Goal: Task Accomplishment & Management: Complete application form

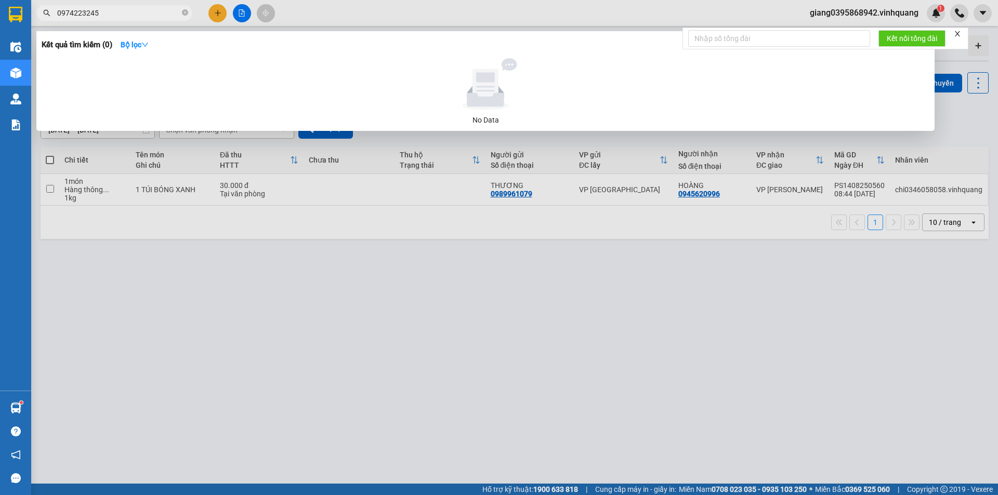
click at [218, 14] on div at bounding box center [499, 247] width 998 height 495
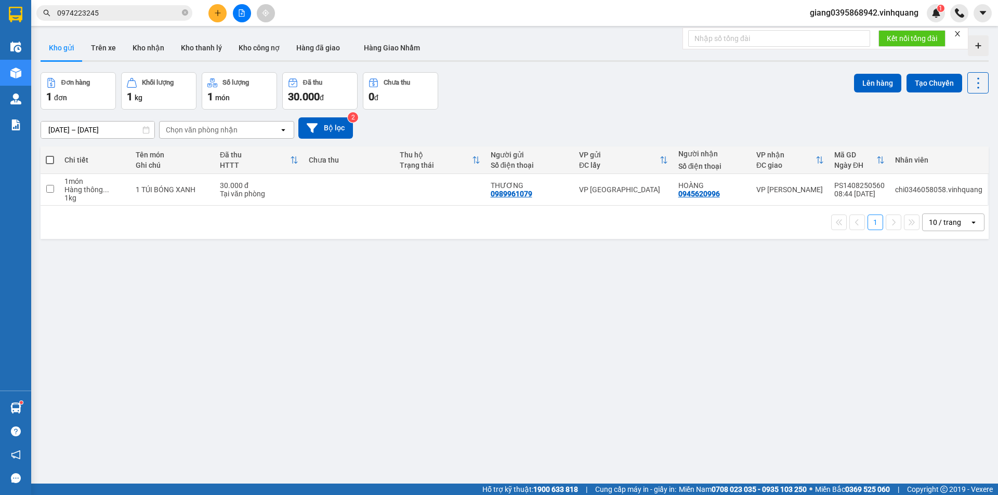
click at [135, 16] on input "0974223245" at bounding box center [118, 12] width 123 height 11
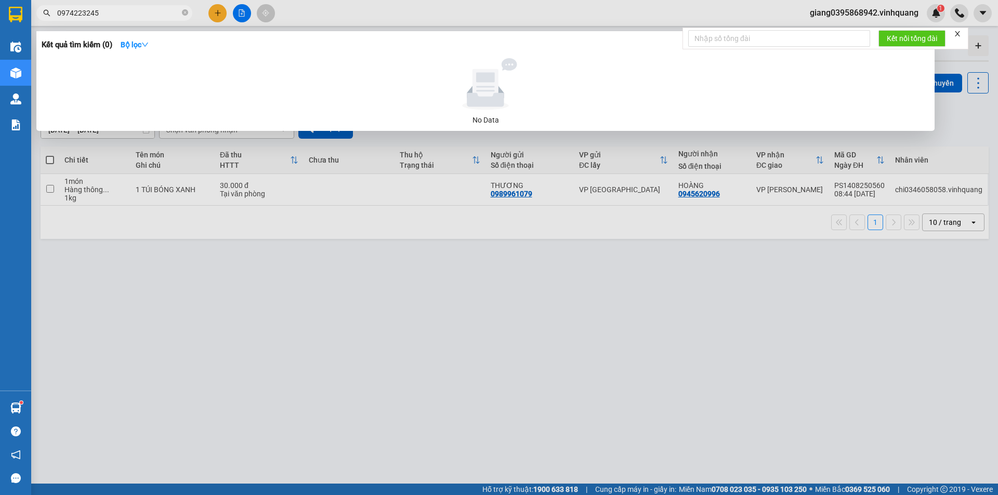
click at [135, 16] on input "0974223245" at bounding box center [118, 12] width 123 height 11
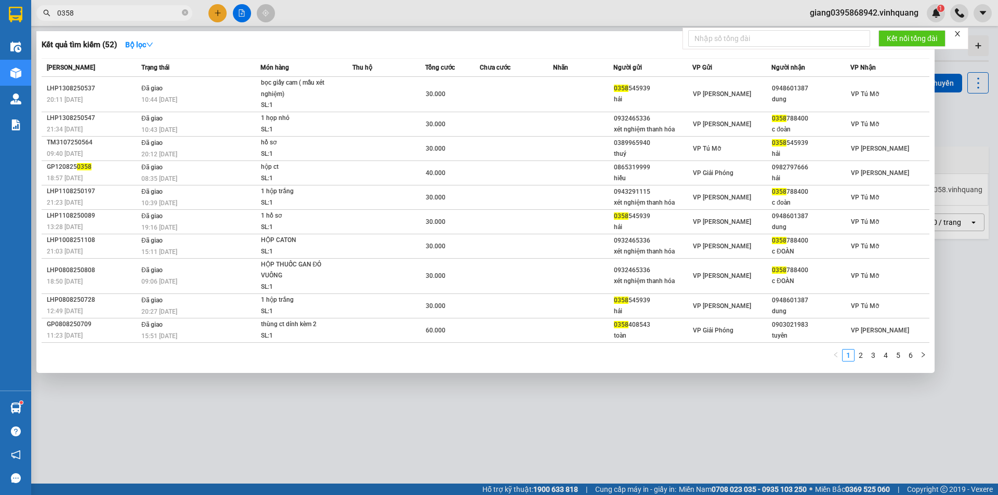
type input "0358"
click at [218, 14] on div at bounding box center [499, 247] width 998 height 495
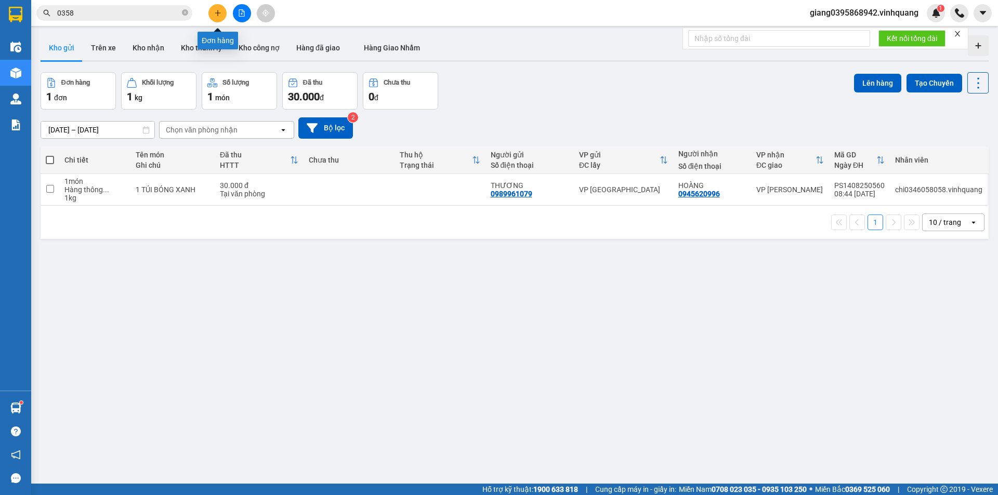
click at [217, 20] on button at bounding box center [217, 13] width 18 height 18
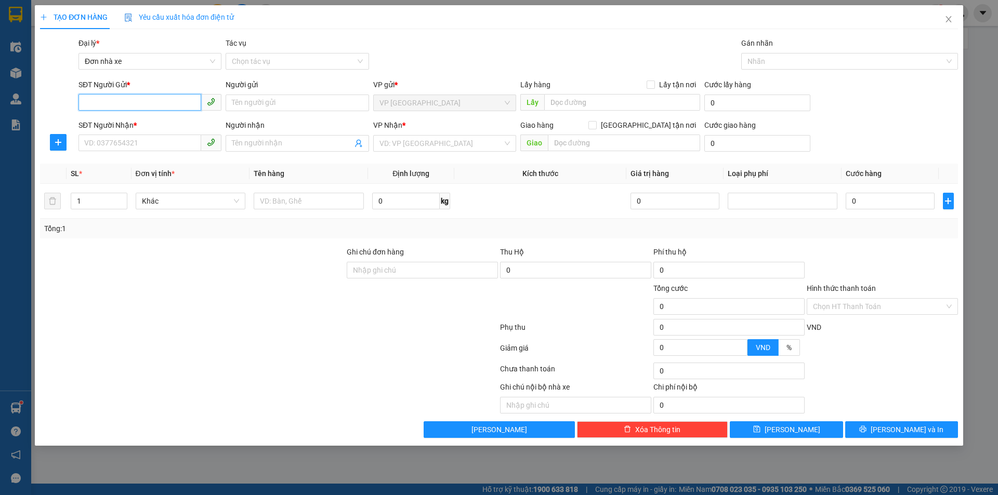
click at [135, 105] on input "SĐT Người Gửi *" at bounding box center [139, 102] width 123 height 17
click at [151, 107] on input "0358345939" at bounding box center [139, 102] width 123 height 17
click at [151, 109] on input "0358345939" at bounding box center [139, 102] width 123 height 17
type input "0358345939"
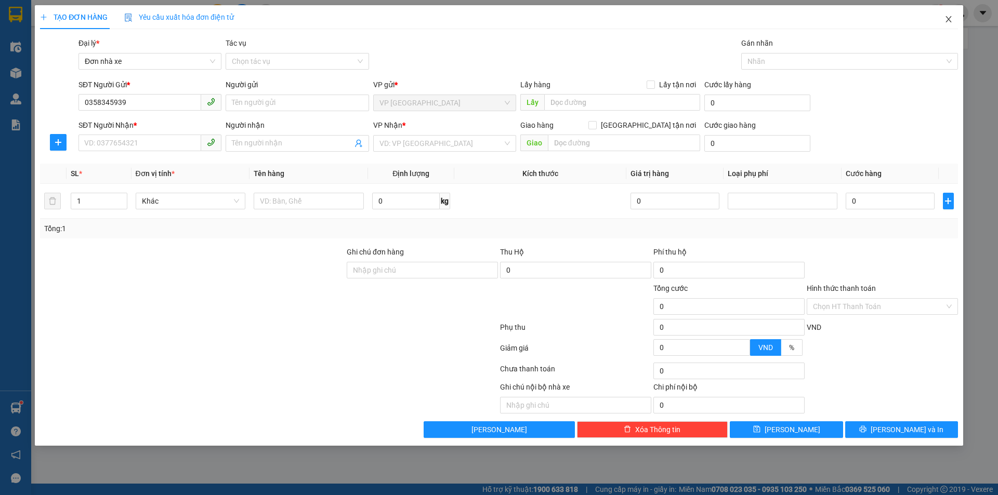
click at [948, 17] on icon "close" at bounding box center [948, 19] width 8 height 8
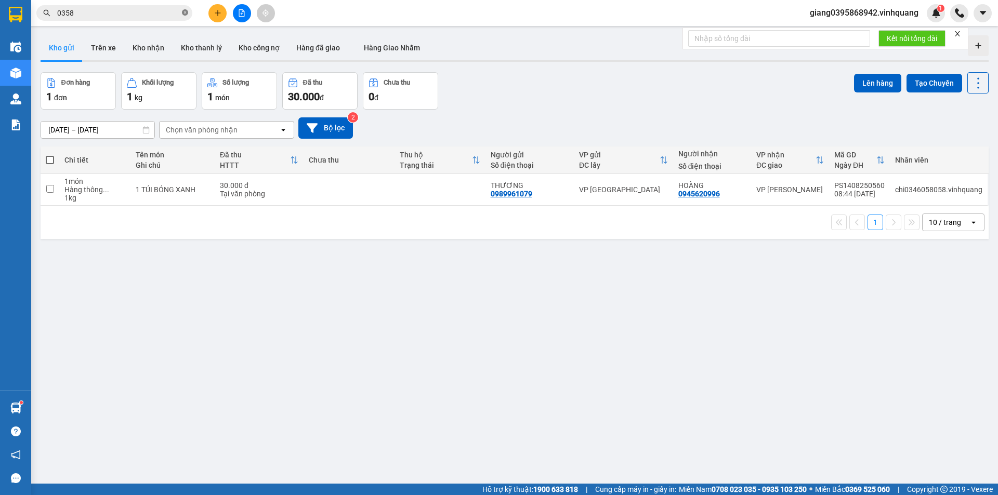
click at [185, 16] on icon "close-circle" at bounding box center [185, 12] width 6 height 6
paste input "0358345939"
type input "0358345939"
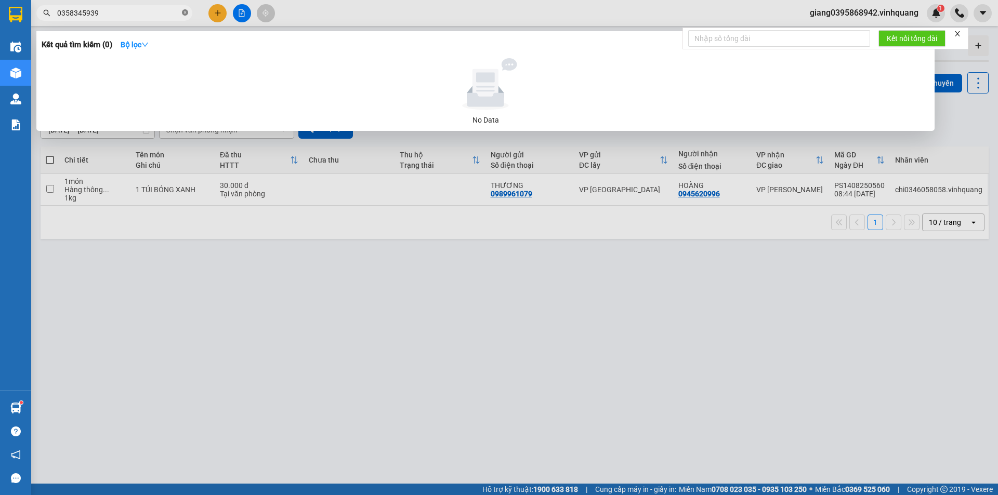
click at [183, 11] on icon "close-circle" at bounding box center [185, 12] width 6 height 6
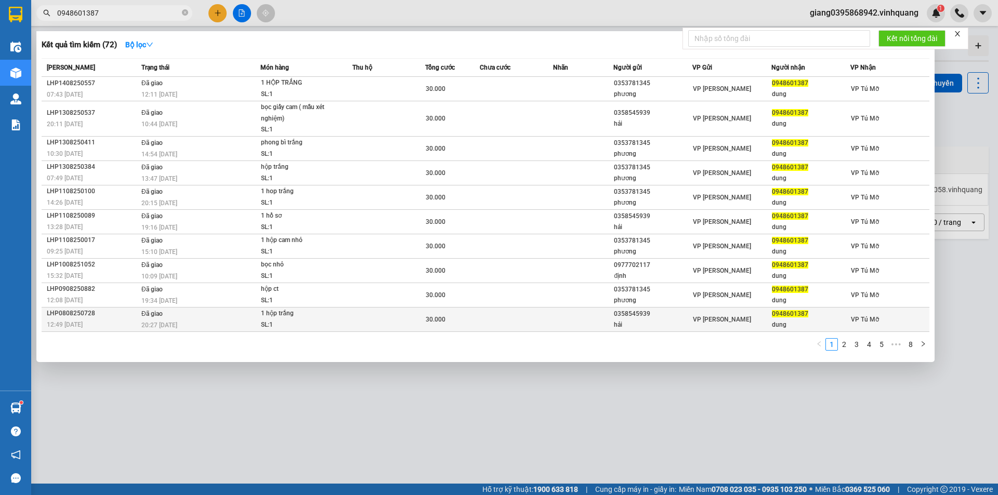
type input "0948601387"
click at [629, 318] on div "0358545939" at bounding box center [653, 314] width 78 height 11
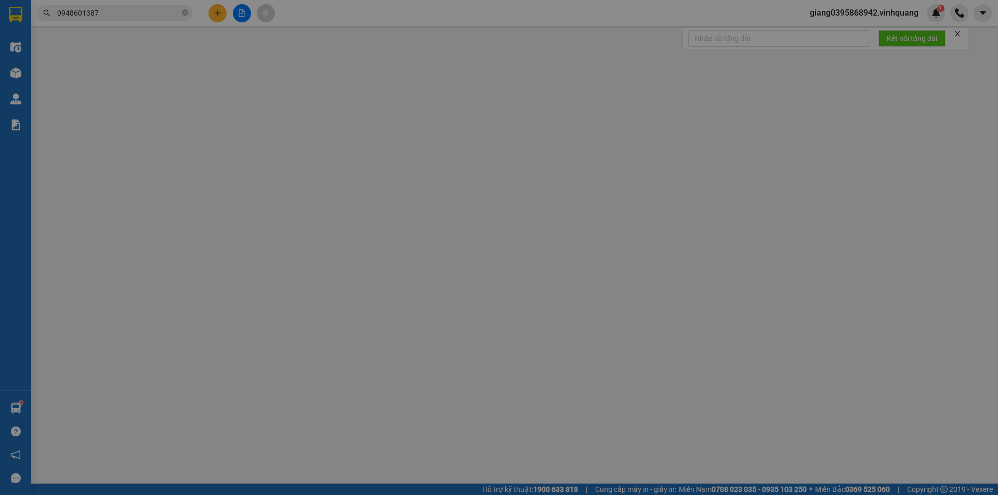
type input "0358545939"
type input "hải"
type input "0948601387"
type input "dung"
type input "30.000"
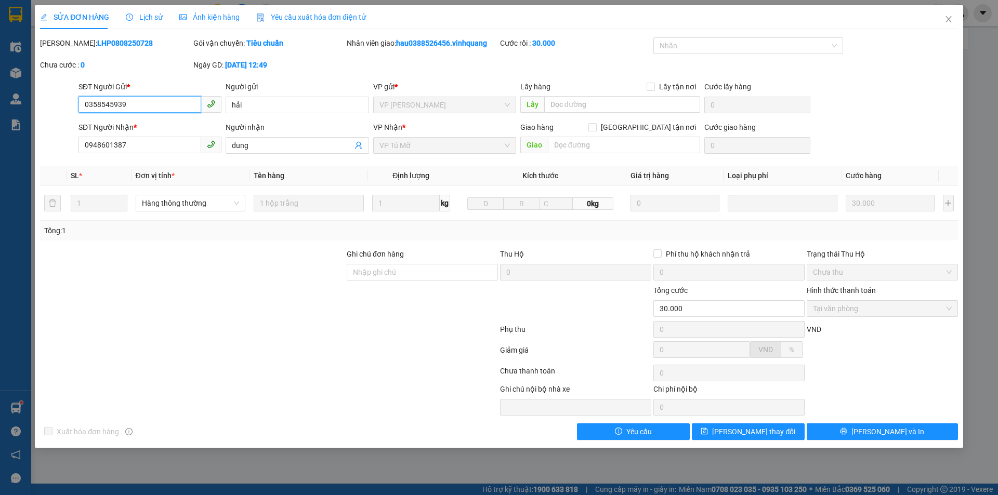
click at [110, 108] on input "0358545939" at bounding box center [139, 104] width 123 height 17
click at [109, 108] on input "0358545939" at bounding box center [139, 104] width 123 height 17
click at [948, 21] on icon "close" at bounding box center [948, 19] width 6 height 6
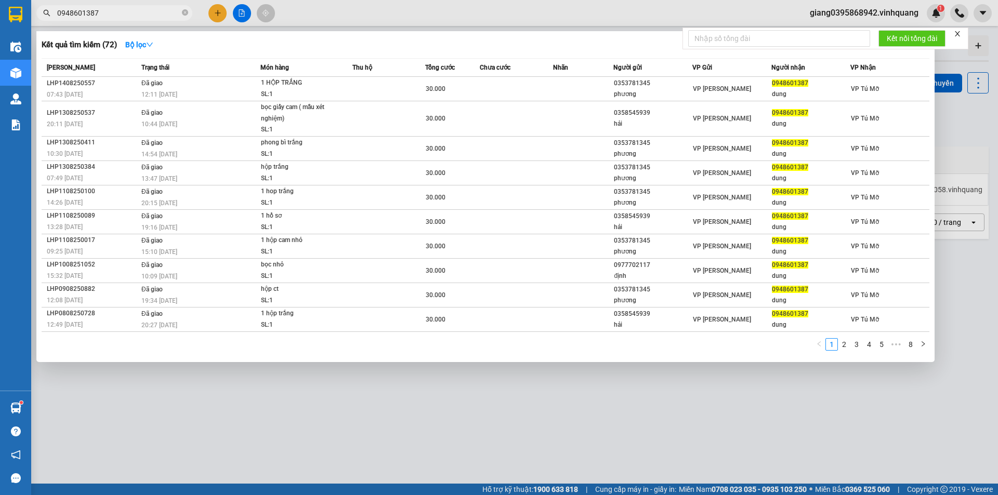
click at [162, 17] on input "0948601387" at bounding box center [118, 12] width 123 height 11
click at [162, 15] on input "0948601387" at bounding box center [118, 12] width 123 height 11
click at [211, 18] on div at bounding box center [499, 247] width 998 height 495
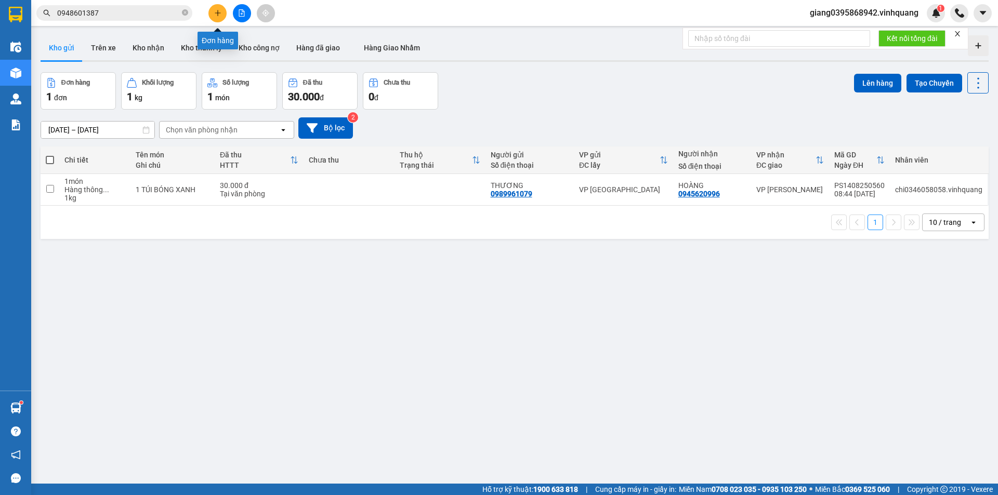
click at [217, 15] on icon "plus" at bounding box center [217, 12] width 7 height 7
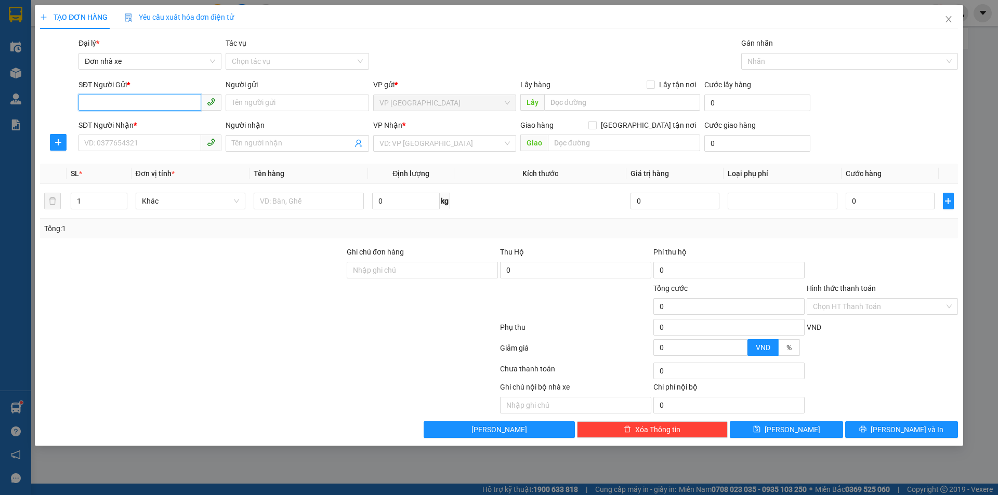
click at [154, 108] on input "SĐT Người Gửi *" at bounding box center [139, 102] width 123 height 17
paste input "0358545939"
type input "0358545939"
click at [167, 144] on input "SĐT Người Nhận *" at bounding box center [139, 143] width 123 height 17
click at [263, 93] on div "Người gửi" at bounding box center [297, 87] width 143 height 16
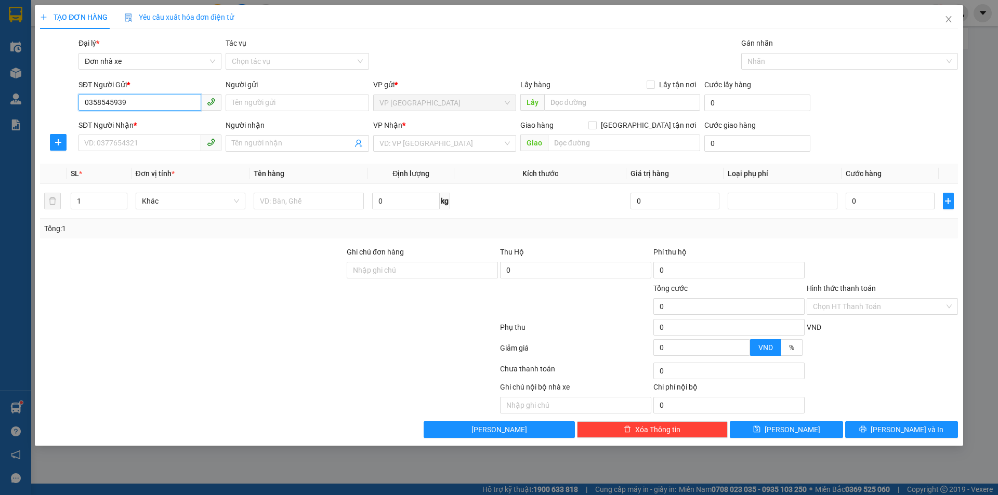
click at [162, 99] on input "0358545939" at bounding box center [139, 102] width 123 height 17
click at [150, 125] on div "0358545939 - hải" at bounding box center [150, 123] width 130 height 11
type input "hải"
type input "0948601387"
type input "dung"
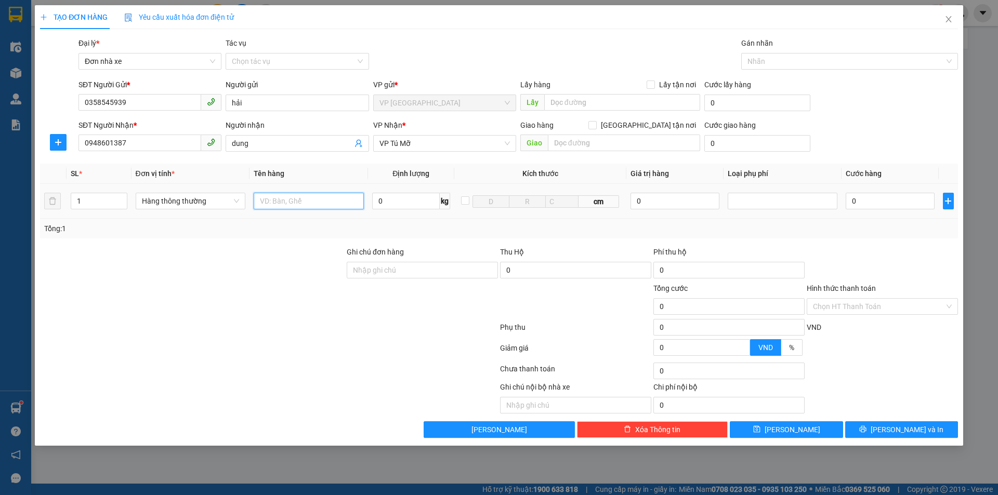
click at [312, 205] on input "text" at bounding box center [309, 201] width 110 height 17
type input "phong bì"
click at [405, 204] on input "0" at bounding box center [406, 201] width 68 height 17
type input "1"
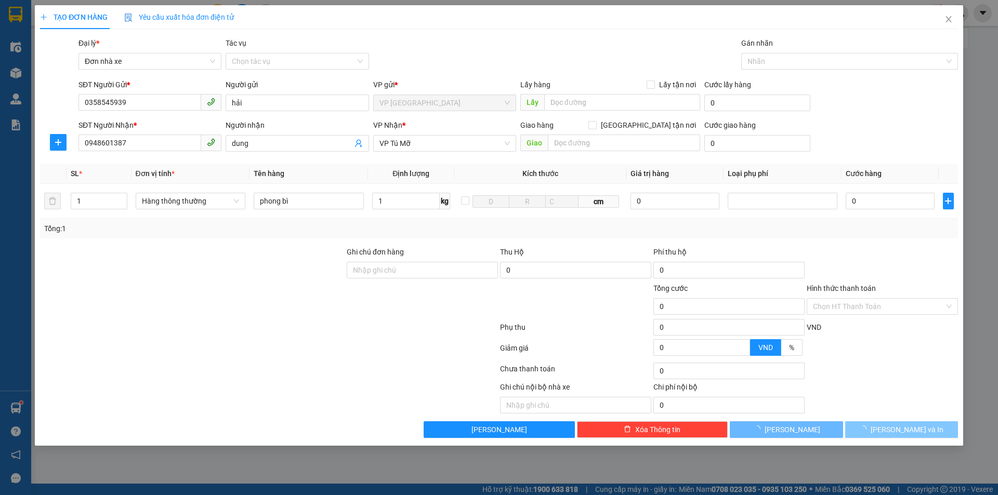
type input "30.000"
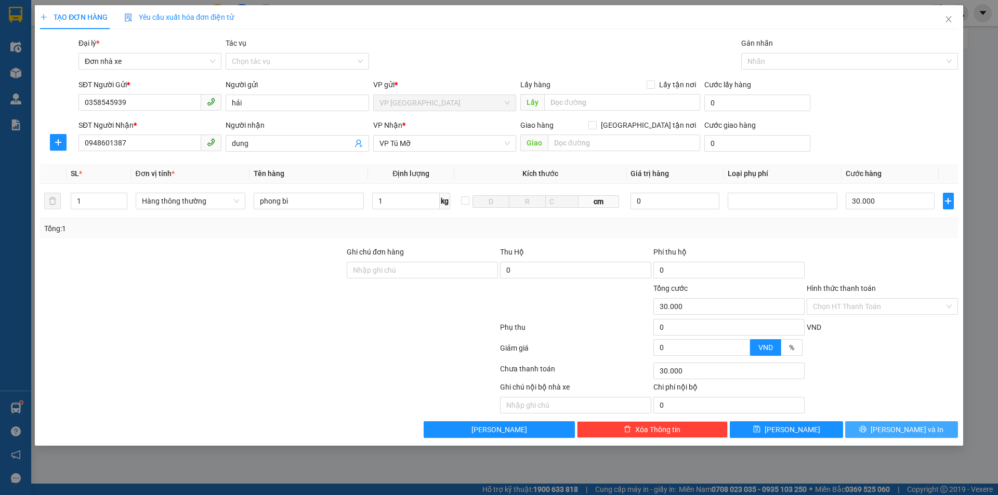
click at [898, 432] on span "[PERSON_NAME] và In" at bounding box center [906, 429] width 73 height 11
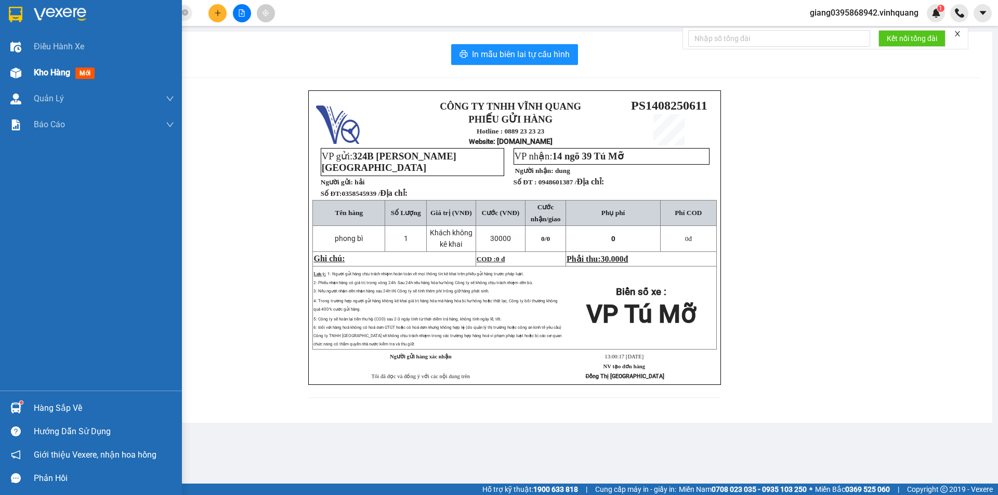
click at [19, 71] on img at bounding box center [15, 73] width 11 height 11
